Goal: Navigation & Orientation: Go to known website

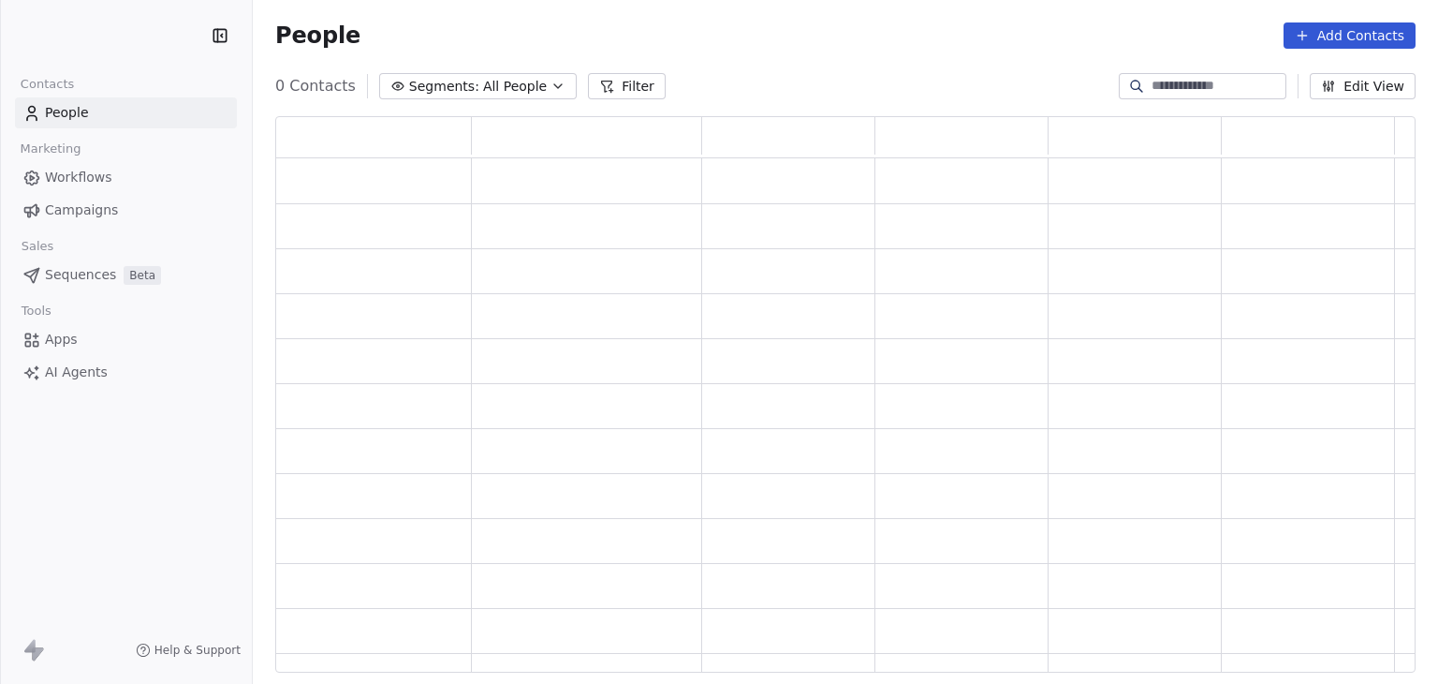
scroll to position [541, 1125]
